Goal: Check status: Check status

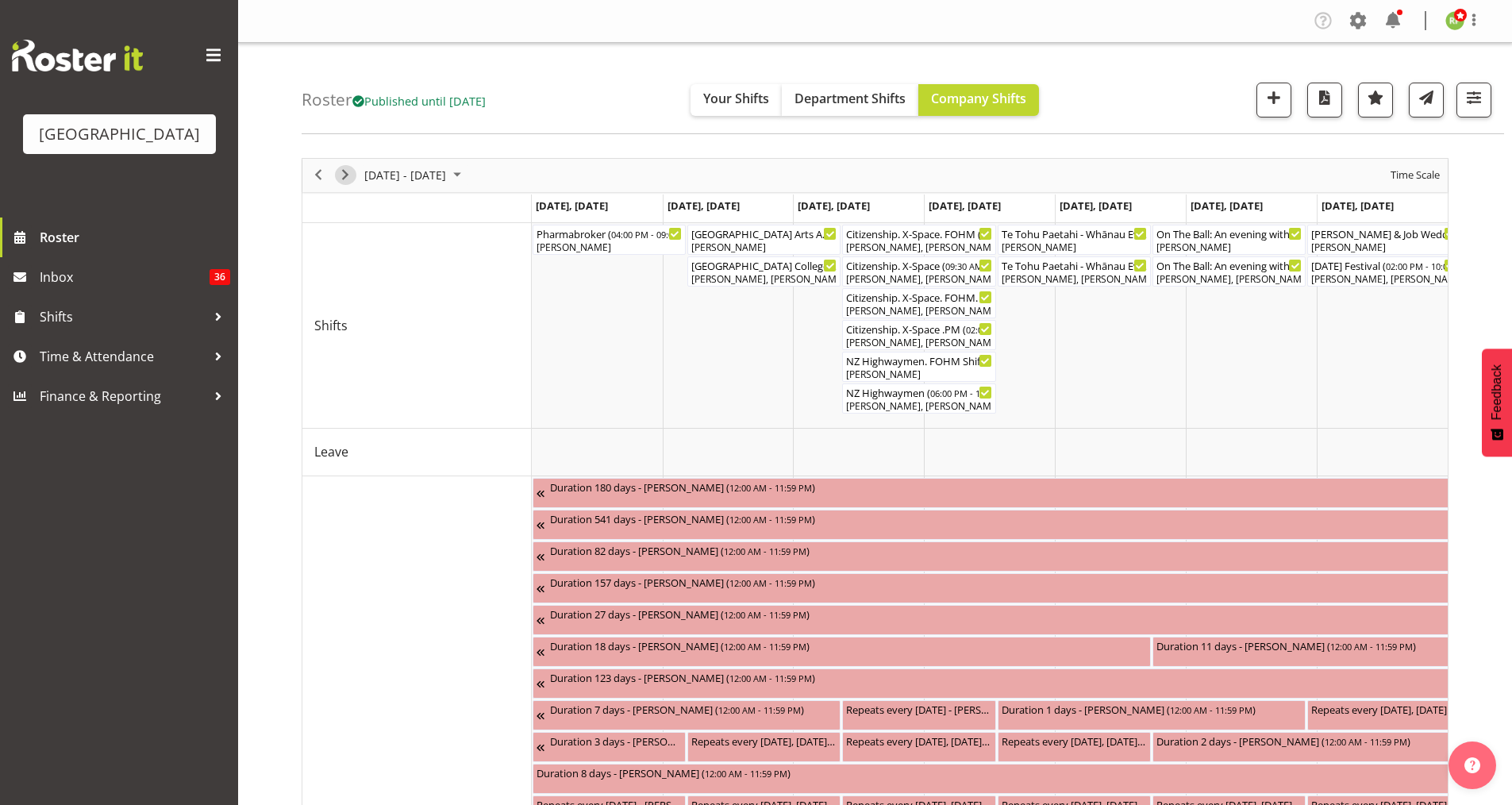
click at [340, 175] on span "Next" at bounding box center [345, 175] width 19 height 20
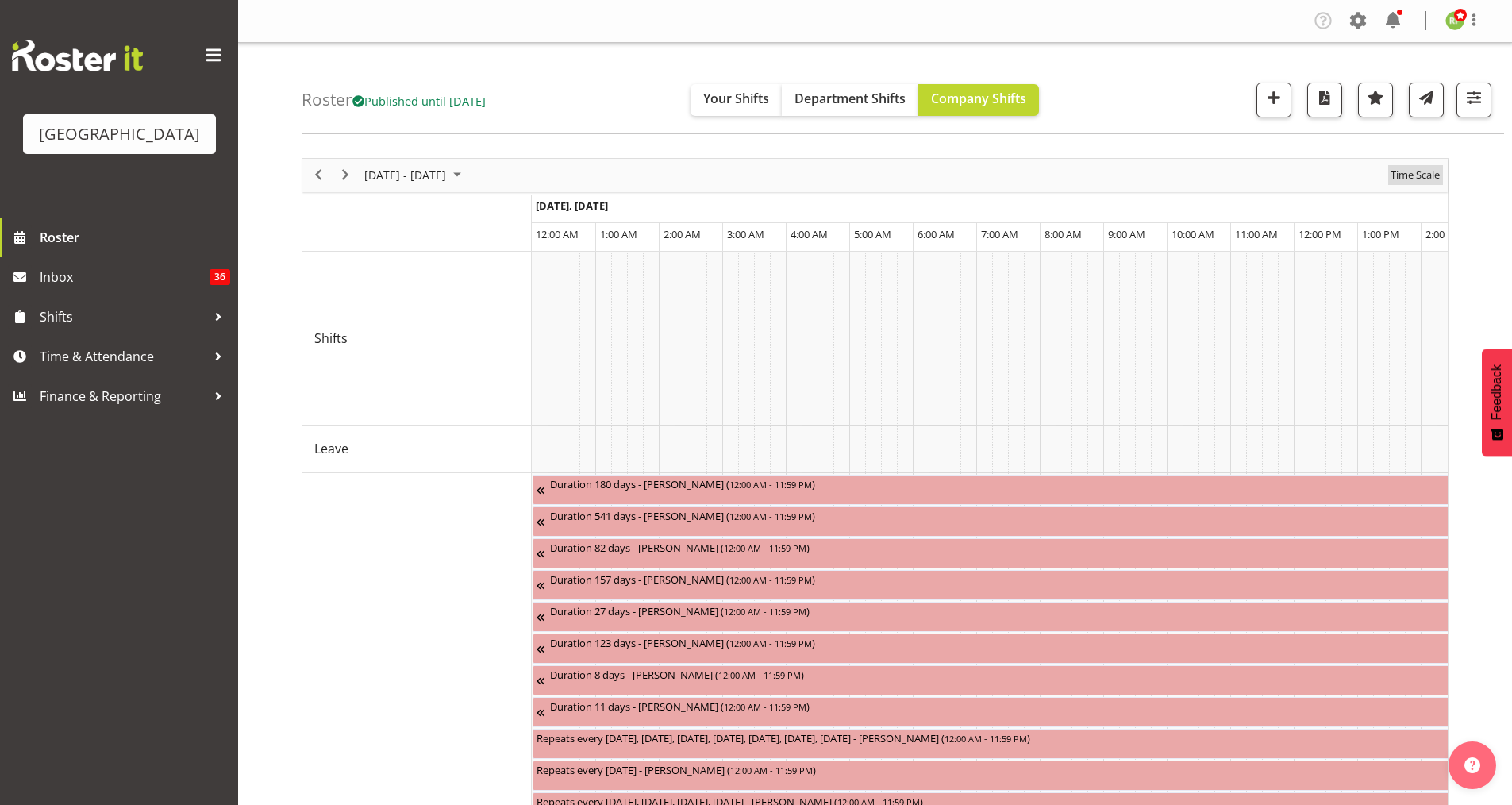
click at [1206, 182] on span "Time Scale" at bounding box center [1414, 175] width 52 height 20
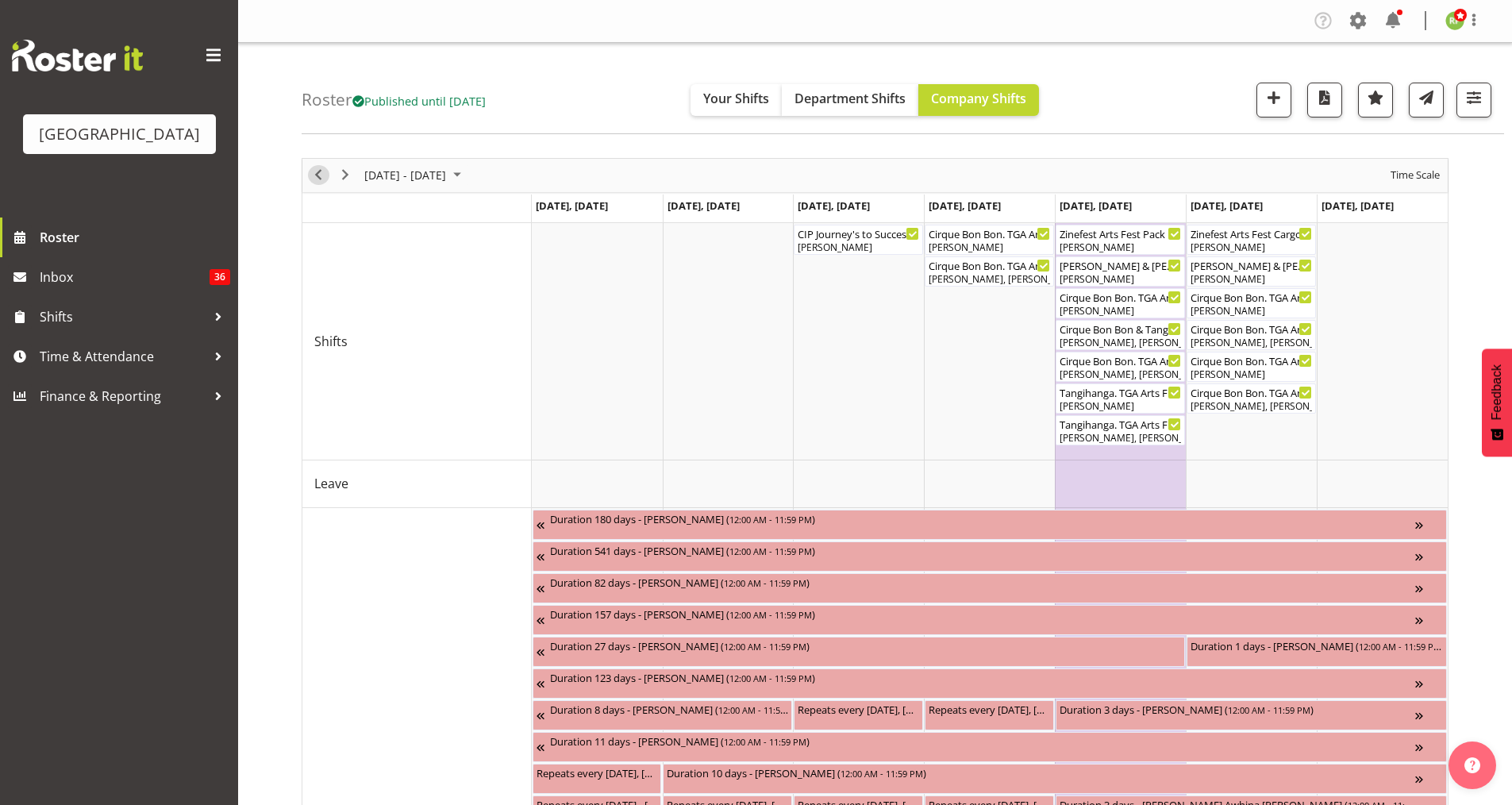
click at [322, 176] on span "Previous" at bounding box center [318, 175] width 19 height 20
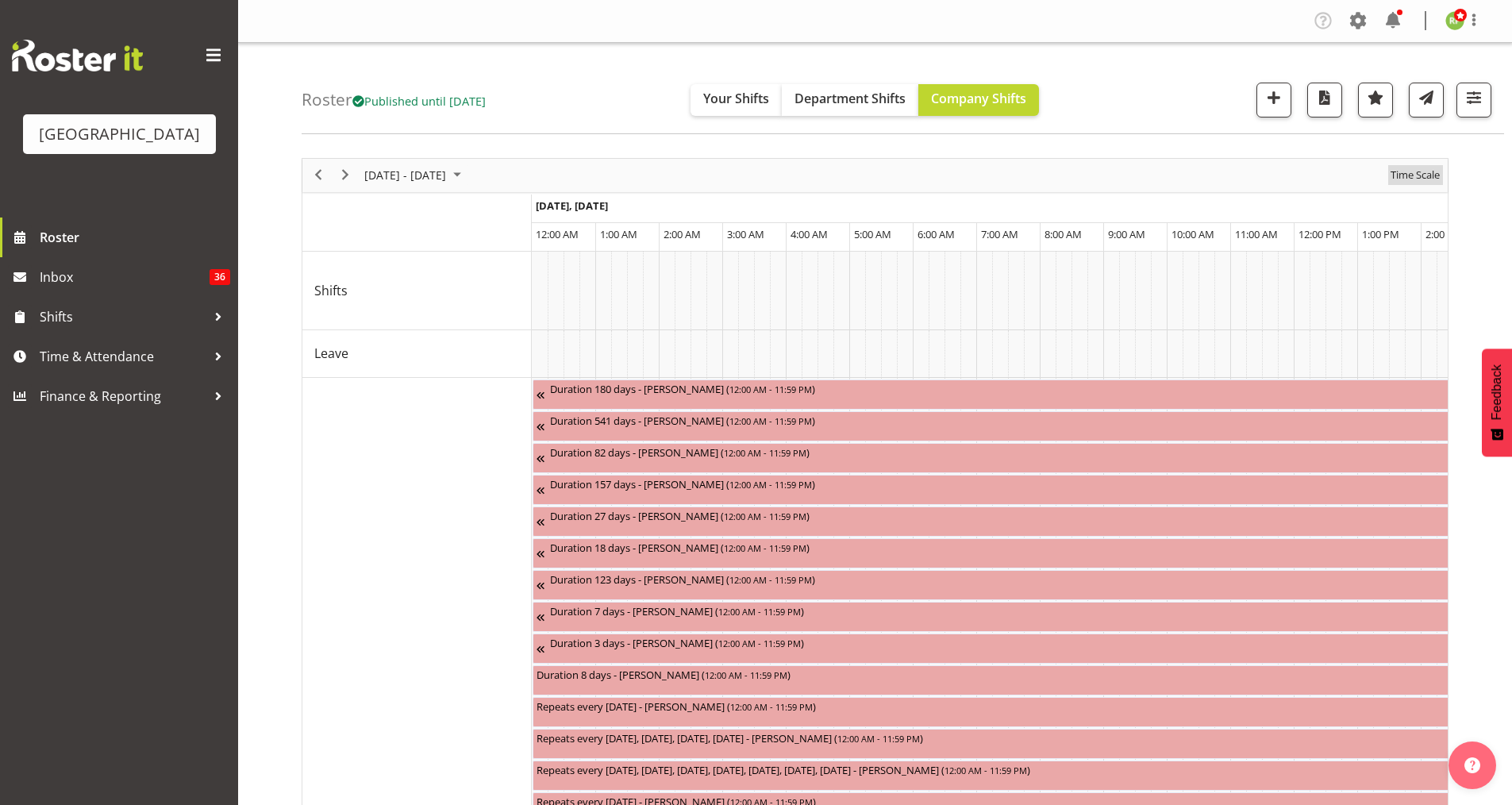
click at [1206, 176] on span "Time Scale" at bounding box center [1414, 175] width 52 height 20
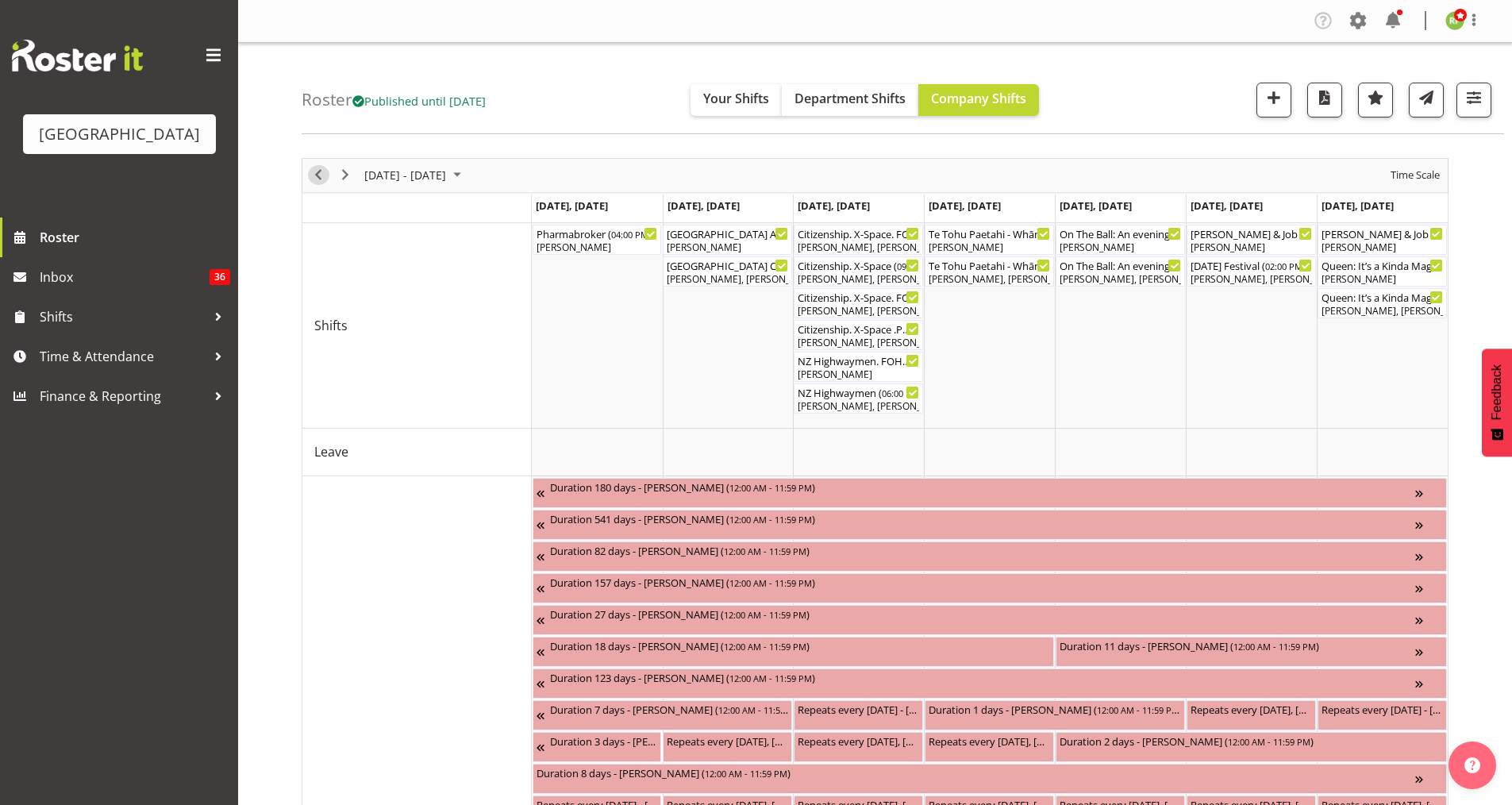
click at [319, 174] on span "Previous" at bounding box center [318, 175] width 19 height 20
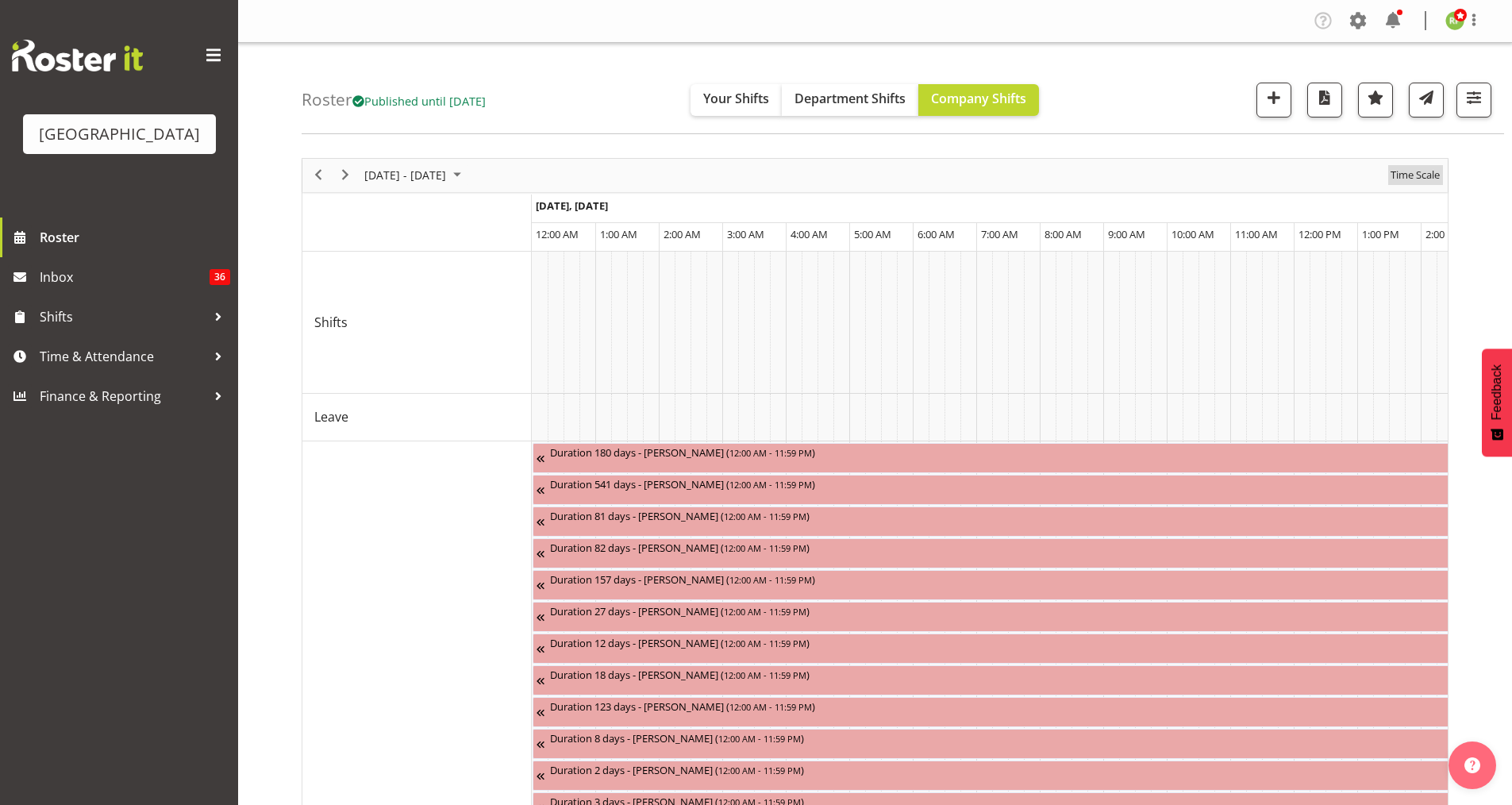
click at [1206, 175] on span "Time Scale" at bounding box center [1414, 175] width 52 height 20
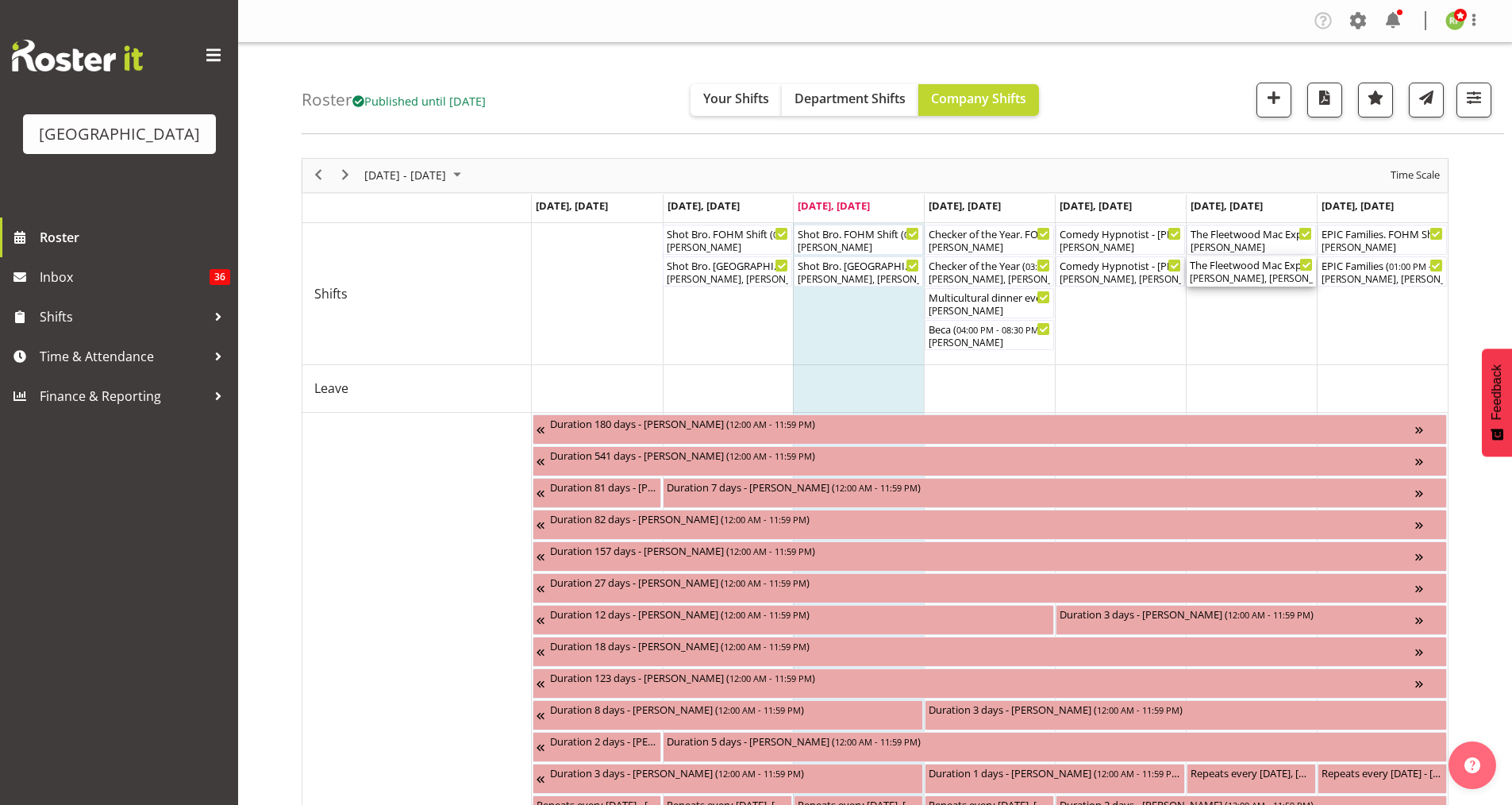
click at [1206, 279] on div "[PERSON_NAME], [PERSON_NAME], [PERSON_NAME], [PERSON_NAME], [PERSON_NAME], [PER…" at bounding box center [1251, 278] width 123 height 14
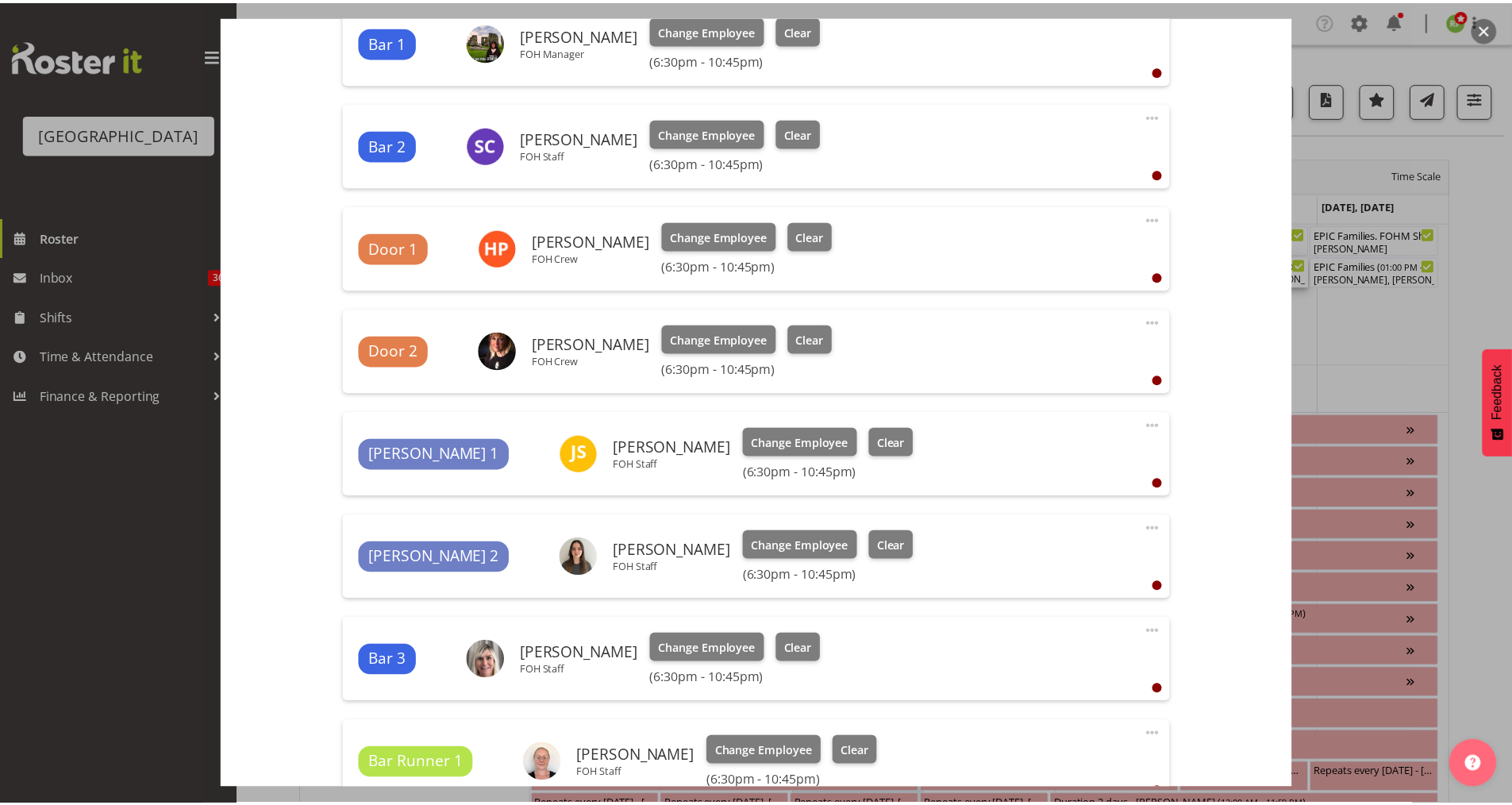
scroll to position [635, 0]
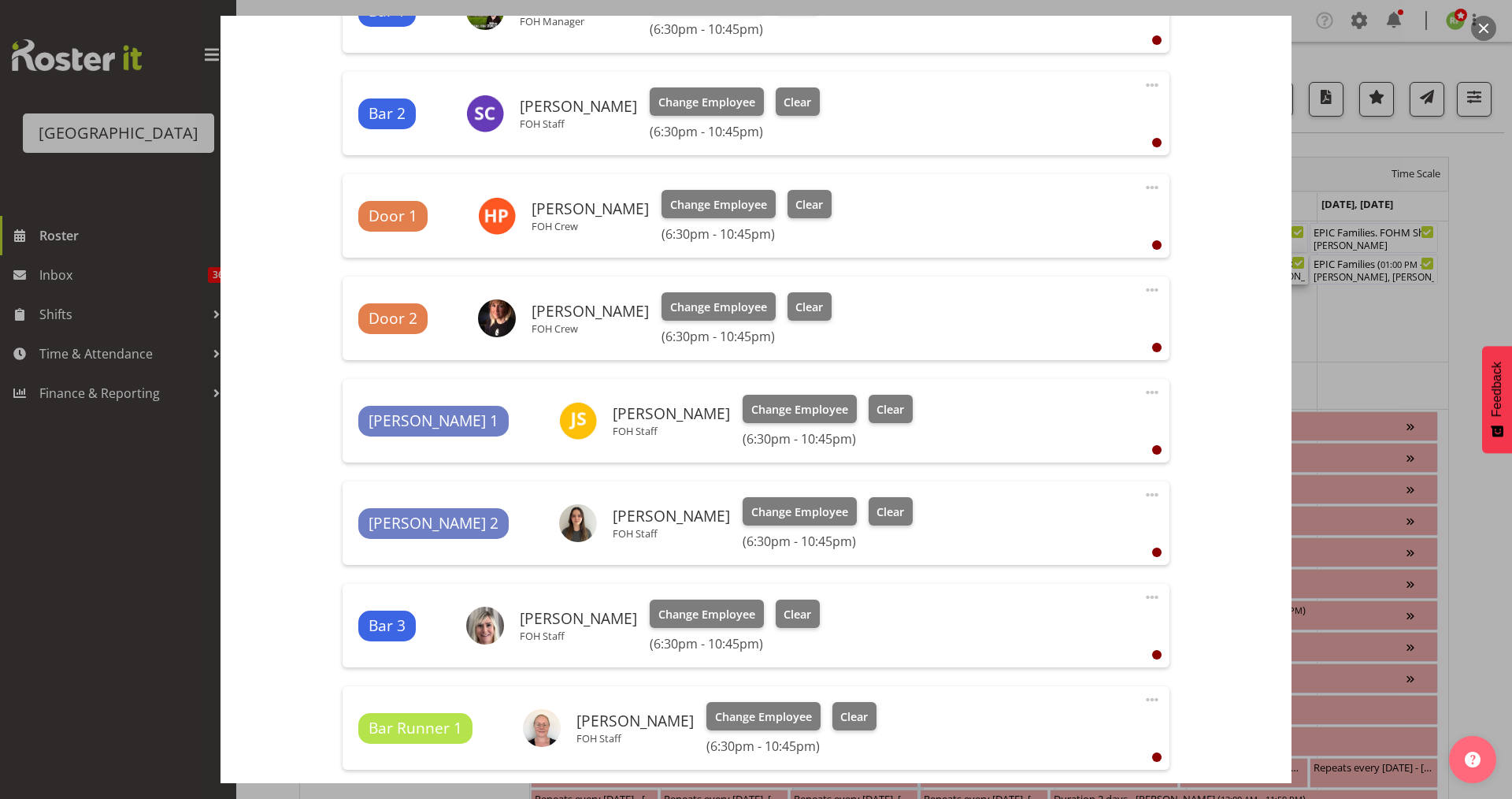
click at [1197, 30] on div at bounding box center [756, 399] width 1512 height 799
